Goal: Find specific page/section: Find specific page/section

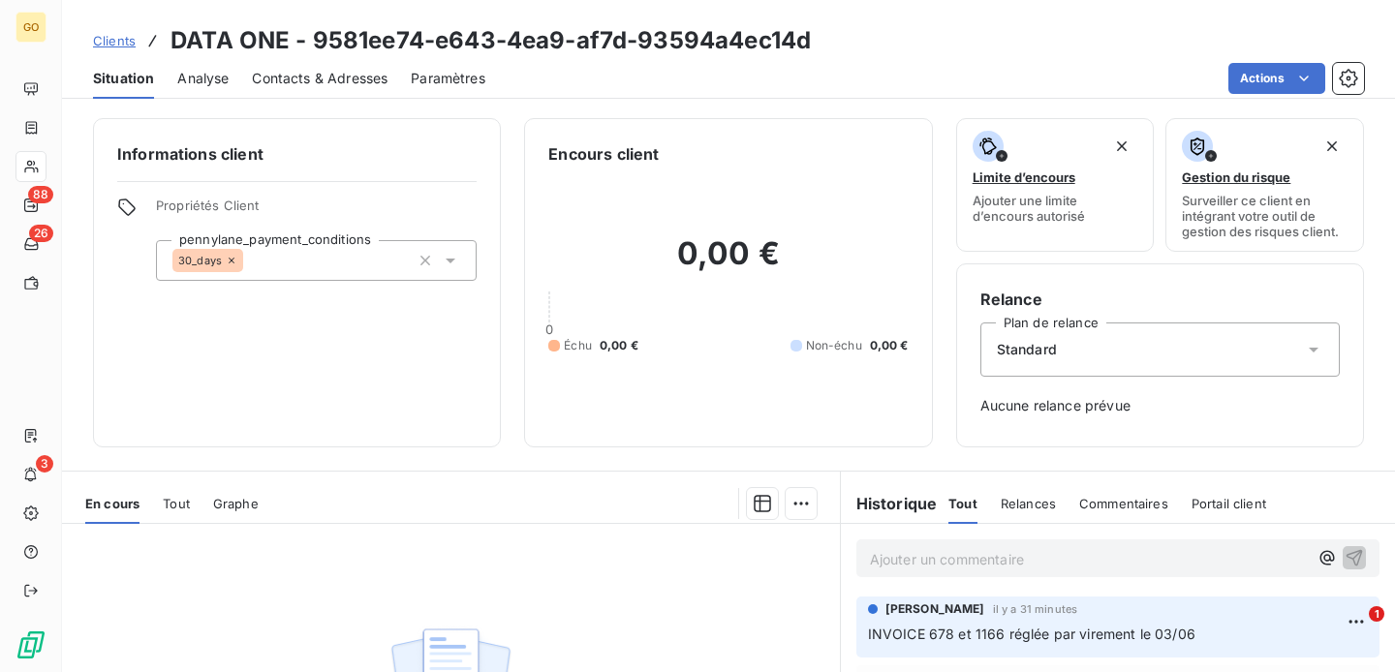
scroll to position [145, 0]
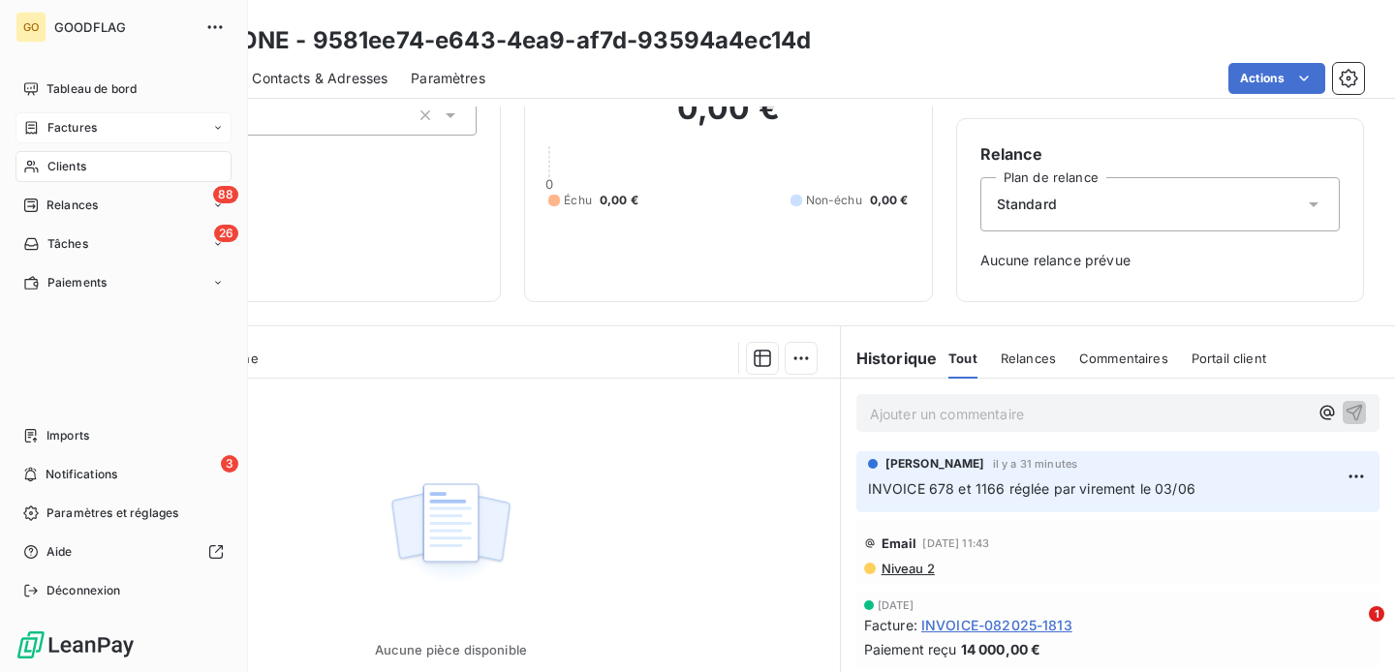
click at [73, 140] on div "Factures" at bounding box center [124, 127] width 216 height 31
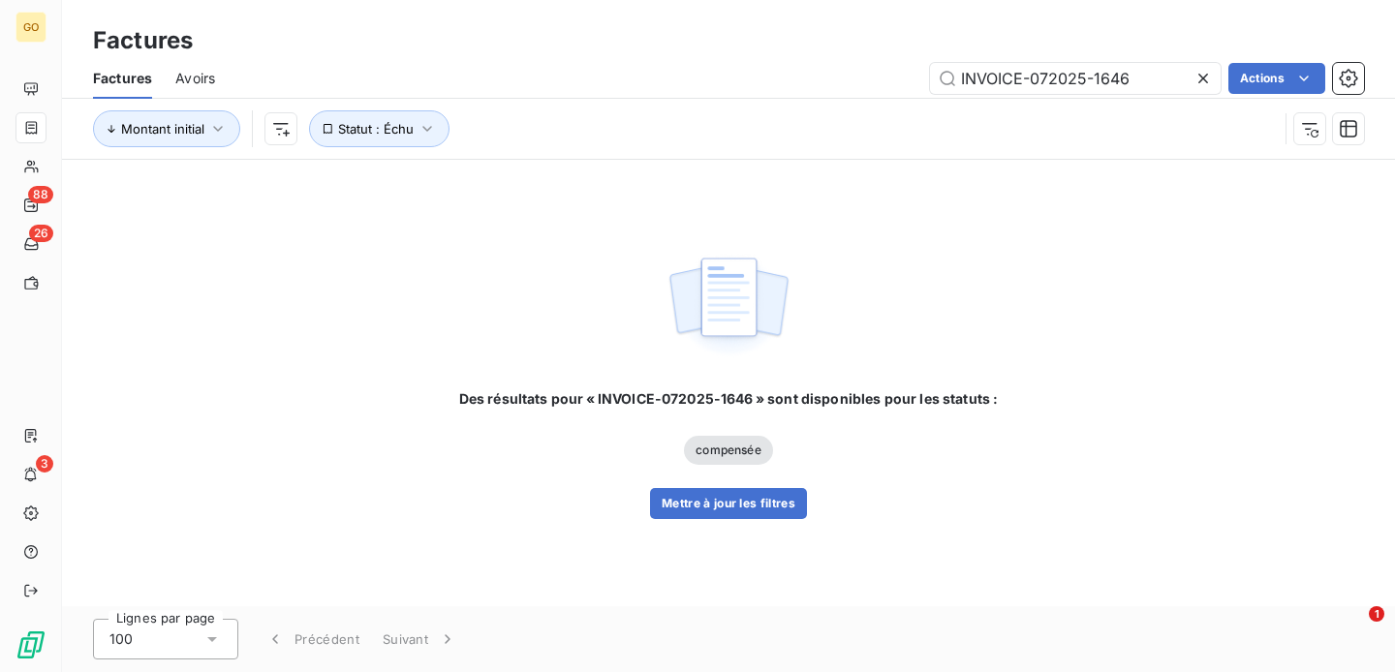
drag, startPoint x: 1033, startPoint y: 78, endPoint x: 1190, endPoint y: 99, distance: 158.3
click at [1190, 99] on div "Factures Avoirs INVOICE-072025-1646 Actions Montant initial Statut : Échu" at bounding box center [728, 108] width 1333 height 101
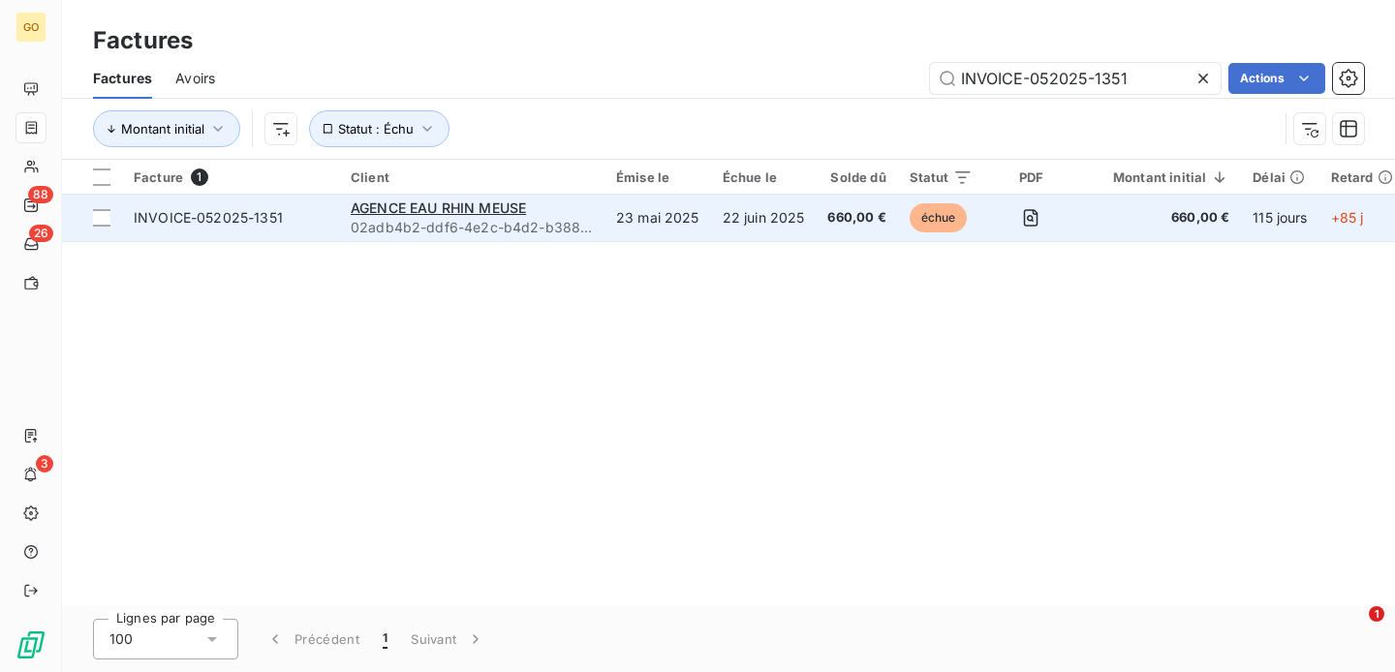
type input "INVOICE-052025-1351"
click at [718, 221] on td "22 juin 2025" at bounding box center [764, 218] width 106 height 47
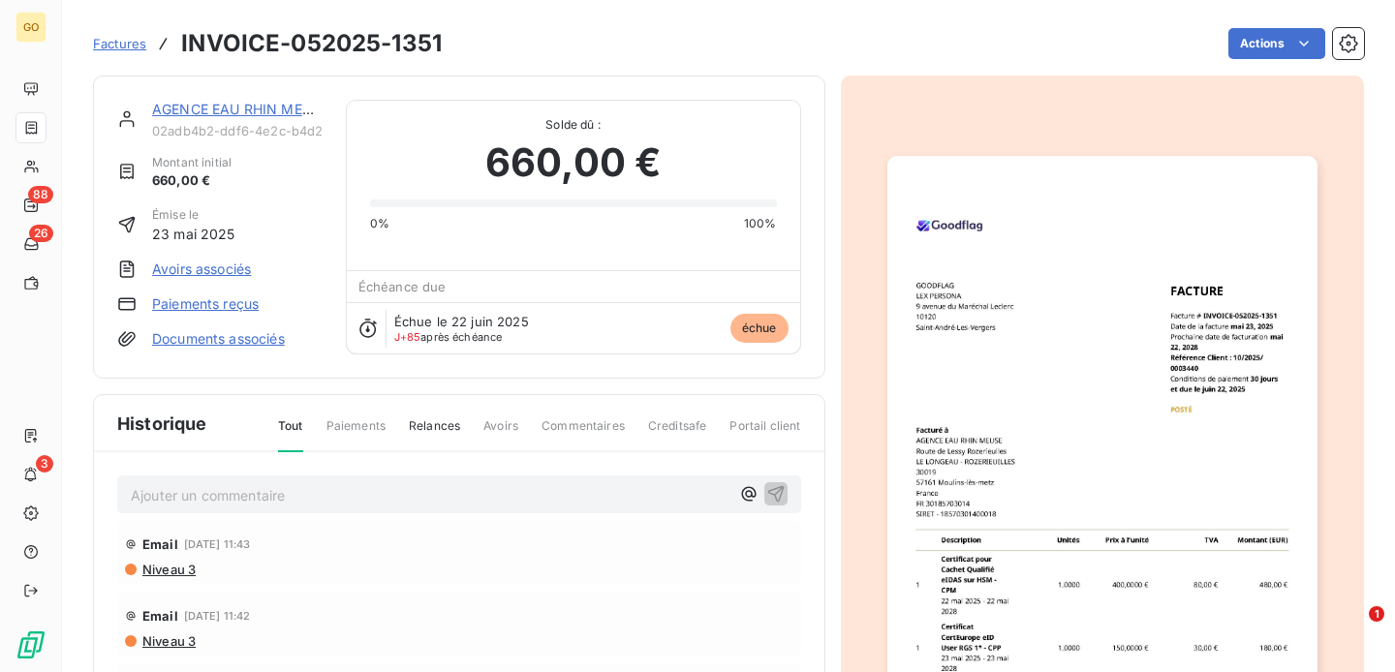
click at [207, 484] on p "Ajouter un commentaire ﻿" at bounding box center [430, 496] width 599 height 24
click at [775, 492] on icon "button" at bounding box center [775, 493] width 19 height 19
